Goal: Answer question/provide support

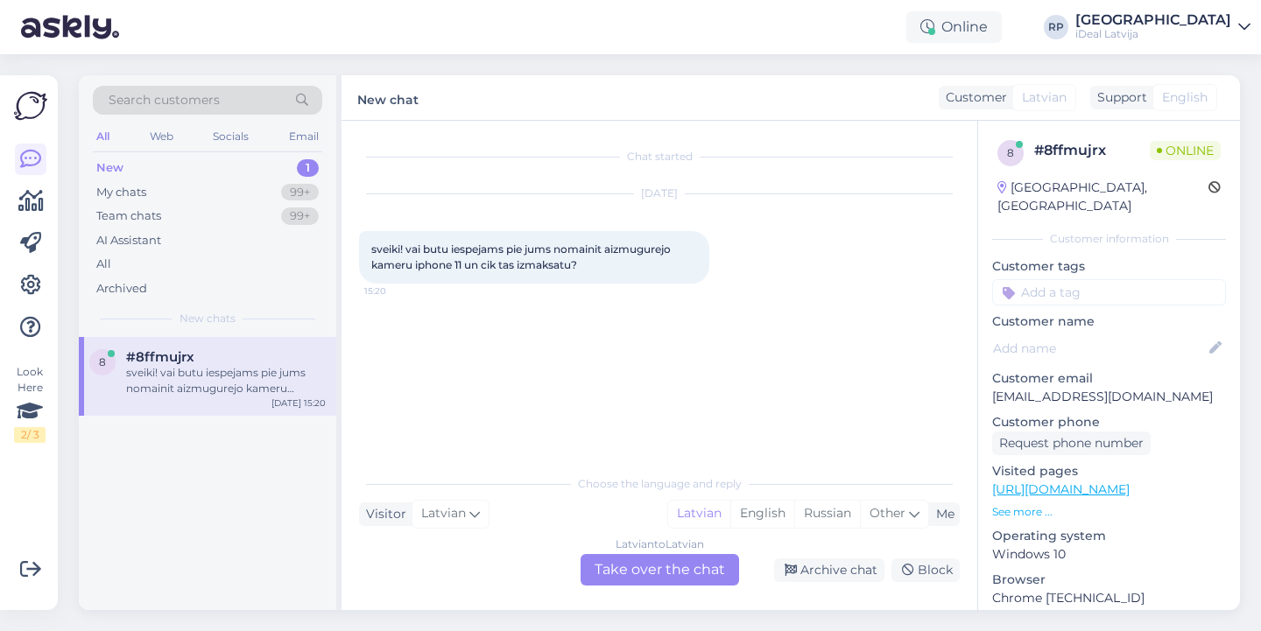
click at [670, 573] on div "Latvian to Latvian Take over the chat" at bounding box center [660, 570] width 158 height 32
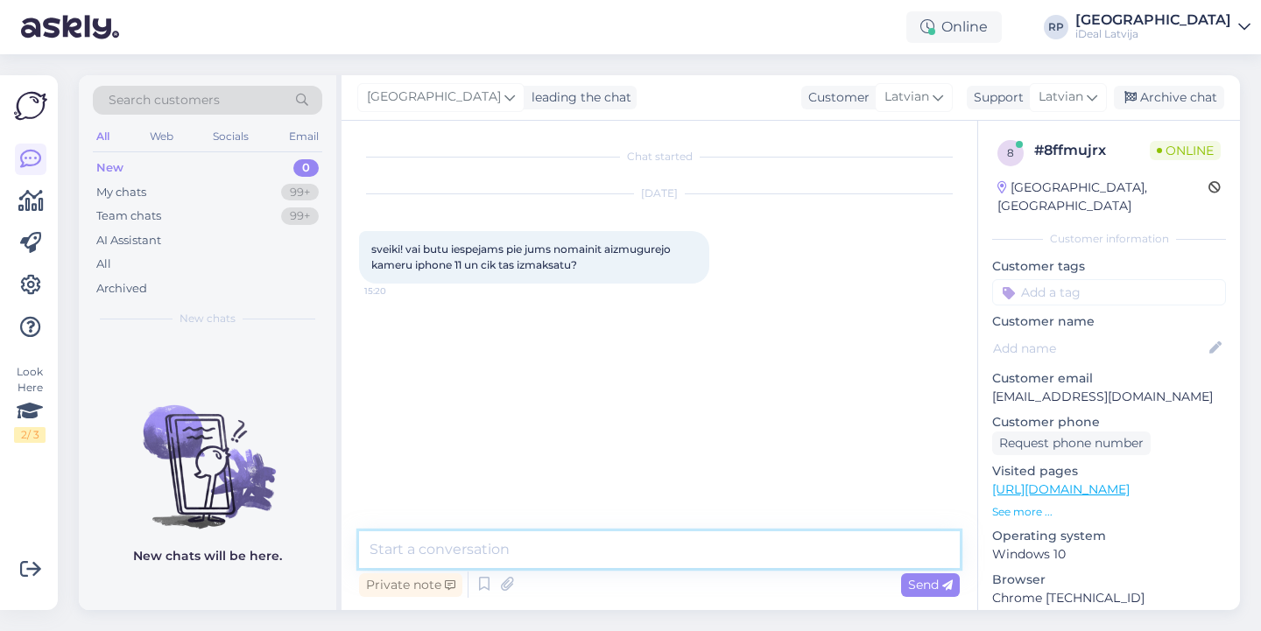
click at [672, 565] on textarea at bounding box center [659, 549] width 601 height 37
type textarea "Sveiki! Jā, protams. Tas izmaksās"
click at [586, 550] on textarea "Sveiki! Jā, protams. Tas izmaksās" at bounding box center [659, 549] width 601 height 37
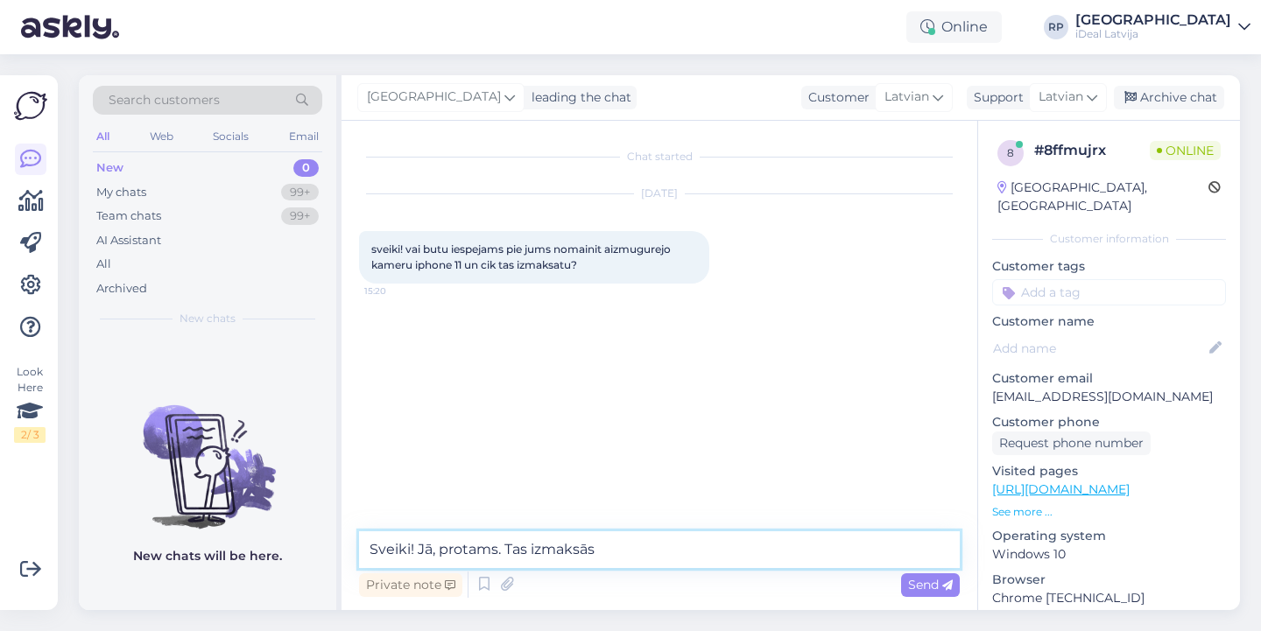
click at [586, 550] on textarea "Sveiki! Jā, protams. Tas izmaksās" at bounding box center [659, 549] width 601 height 37
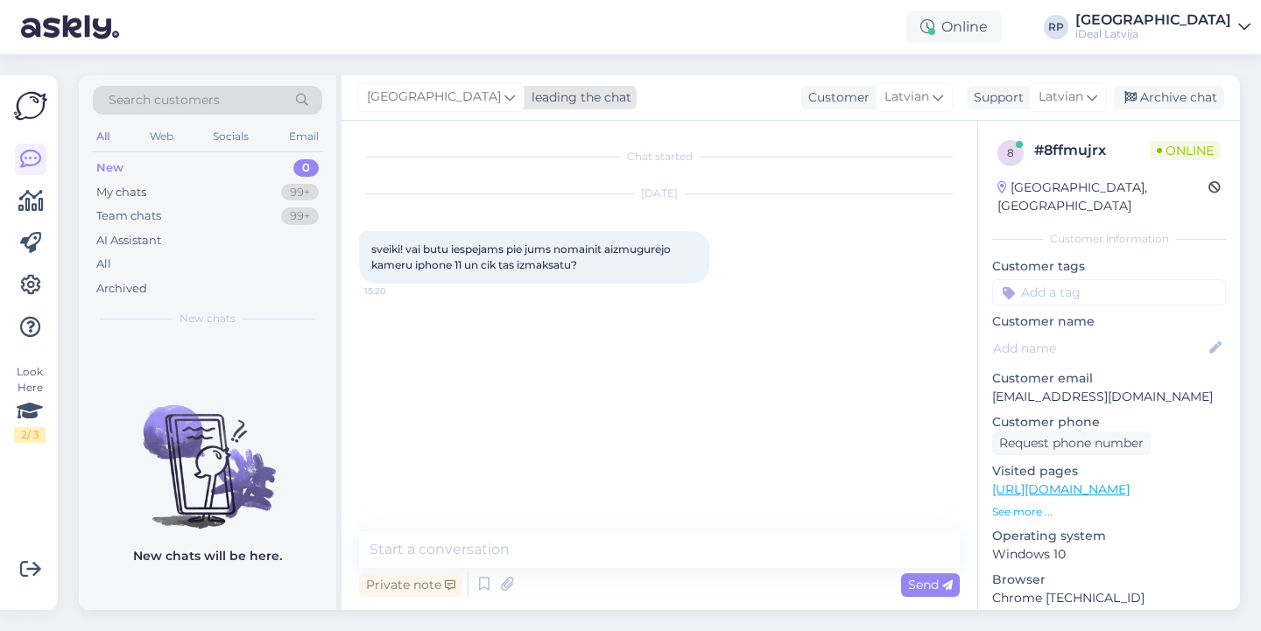
click at [524, 96] on div "leading the chat" at bounding box center [577, 97] width 107 height 18
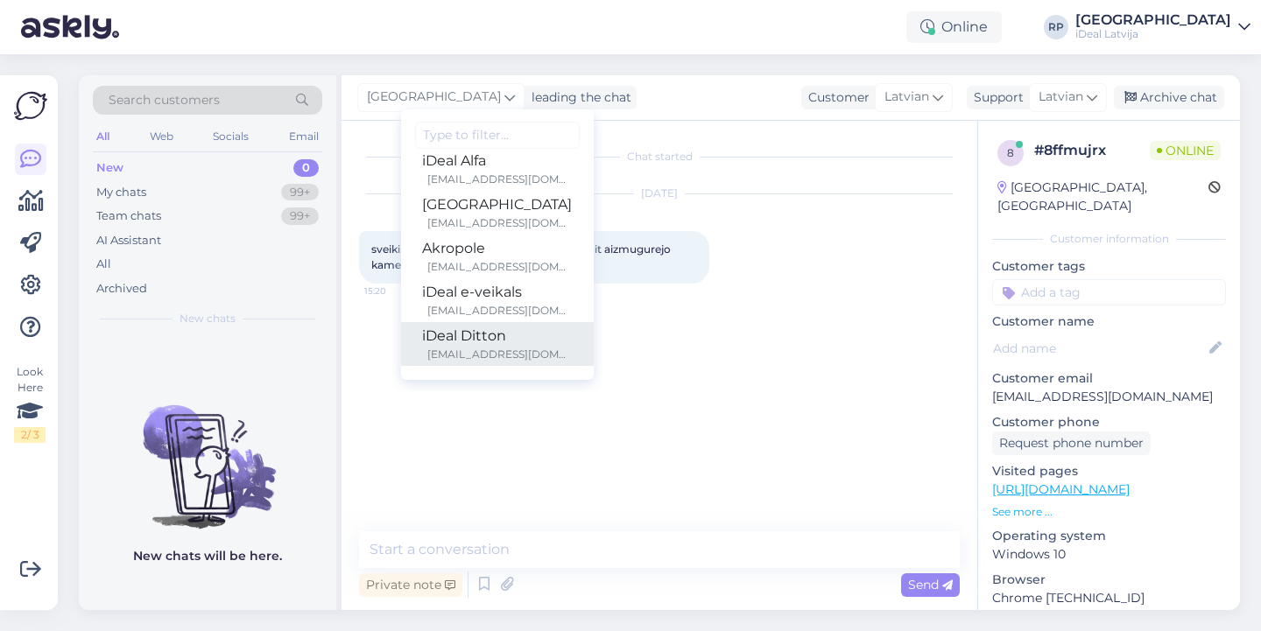
scroll to position [145, 0]
click at [447, 333] on div "iDeal Ditton" at bounding box center [497, 336] width 151 height 21
